Goal: Register for event/course

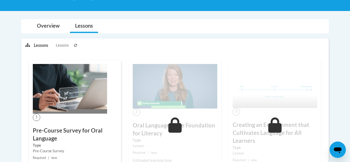
scroll to position [97, 0]
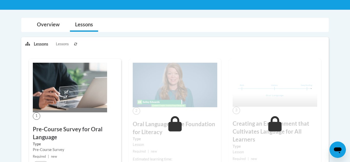
click at [56, 45] on span "Lessons" at bounding box center [62, 44] width 13 height 6
click at [50, 25] on link "Overview" at bounding box center [48, 25] width 33 height 14
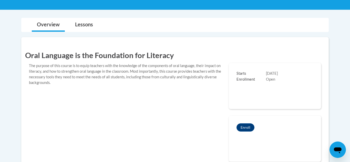
click at [118, 27] on div "Overview Lessons" at bounding box center [174, 25] width 299 height 14
click at [105, 26] on div "Overview Lessons" at bounding box center [174, 25] width 299 height 14
click at [82, 25] on link "Lessons" at bounding box center [84, 25] width 28 height 14
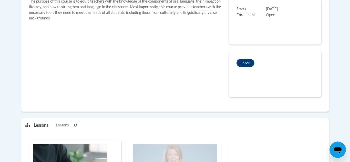
scroll to position [118, 0]
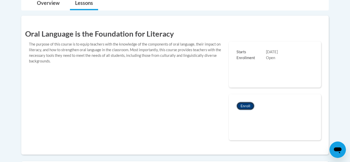
click at [247, 103] on button "Enroll" at bounding box center [245, 106] width 18 height 8
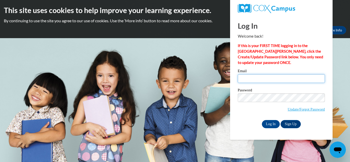
click at [245, 77] on input "Email" at bounding box center [281, 78] width 87 height 9
type input "afox@lomira.k12.wi.us"
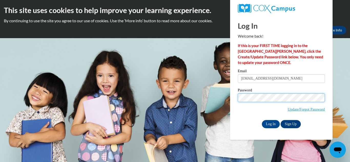
click at [262, 120] on input "Log In" at bounding box center [271, 124] width 18 height 8
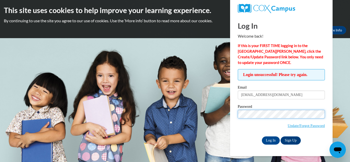
click at [262, 136] on input "Log In" at bounding box center [271, 140] width 18 height 8
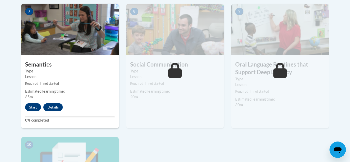
scroll to position [451, 0]
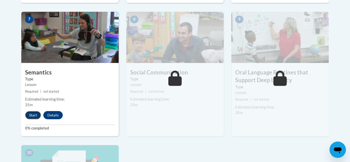
click at [28, 116] on button "Start" at bounding box center [33, 115] width 16 height 8
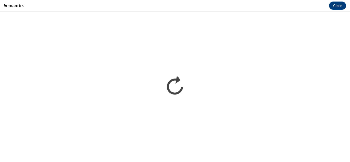
scroll to position [0, 0]
click at [340, 6] on button "Close" at bounding box center [337, 6] width 17 height 8
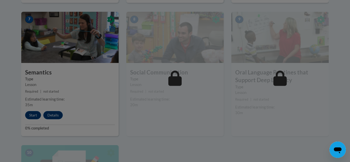
click at [54, 66] on div at bounding box center [175, 81] width 350 height 162
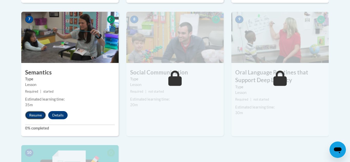
click at [27, 118] on button "Resume" at bounding box center [35, 115] width 21 height 8
